Goal: Find specific page/section: Find specific page/section

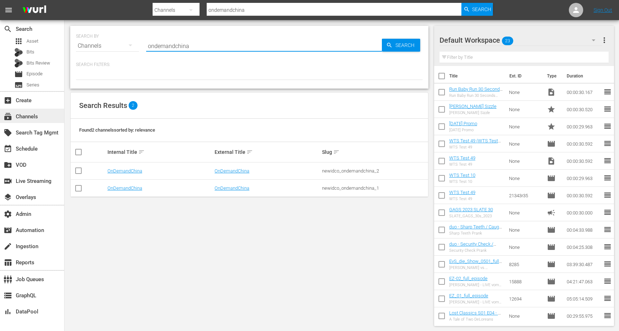
click at [38, 115] on div "subscriptions Channels" at bounding box center [20, 115] width 40 height 6
click at [184, 48] on input "ondemandchina" at bounding box center [264, 45] width 236 height 17
type input "the big dish"
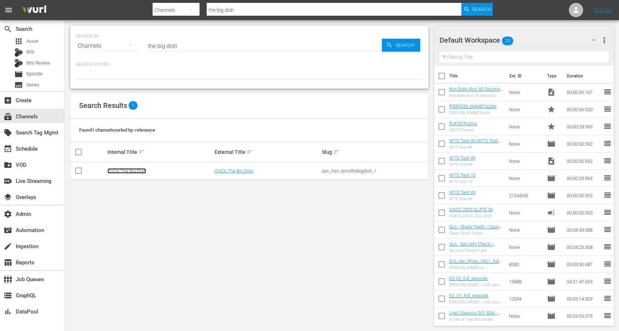
click at [130, 170] on link "QVC's The Big Dish" at bounding box center [127, 170] width 39 height 5
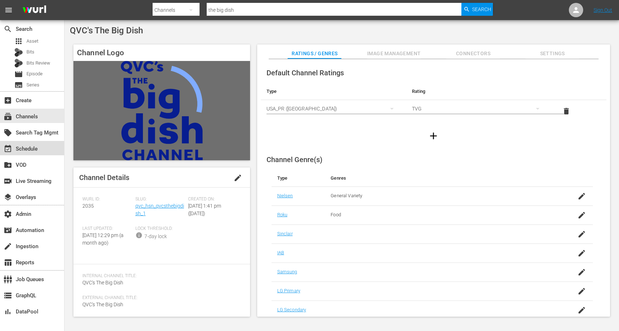
click at [41, 150] on div "event_available Schedule" at bounding box center [32, 148] width 64 height 14
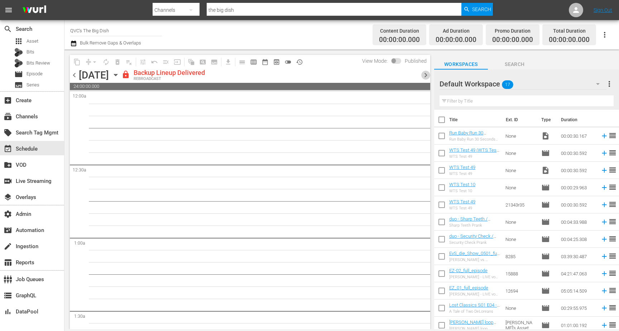
click at [428, 75] on span "chevron_right" at bounding box center [426, 75] width 9 height 9
click at [37, 115] on div "subscriptions Channels" at bounding box center [20, 115] width 40 height 6
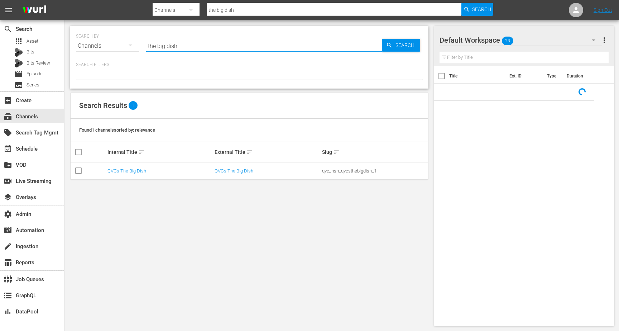
click at [177, 45] on input "the big dish" at bounding box center [264, 45] width 236 height 17
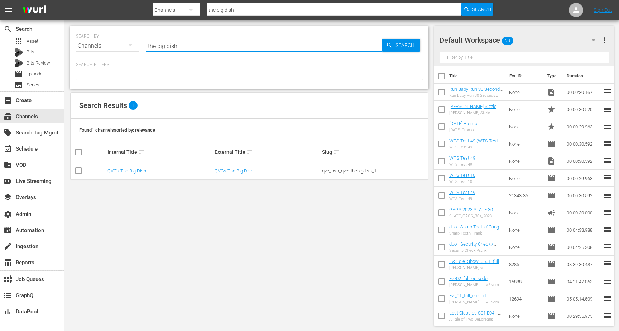
click at [177, 45] on input "the big dish" at bounding box center [264, 45] width 236 height 17
type input "t"
type input "rugby"
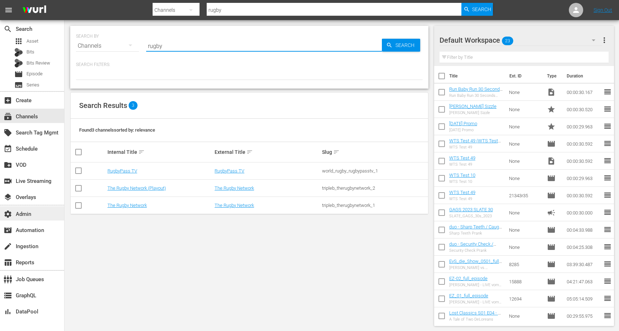
click at [39, 214] on div "settings Admin" at bounding box center [20, 213] width 40 height 6
